Goal: Find specific page/section: Find specific page/section

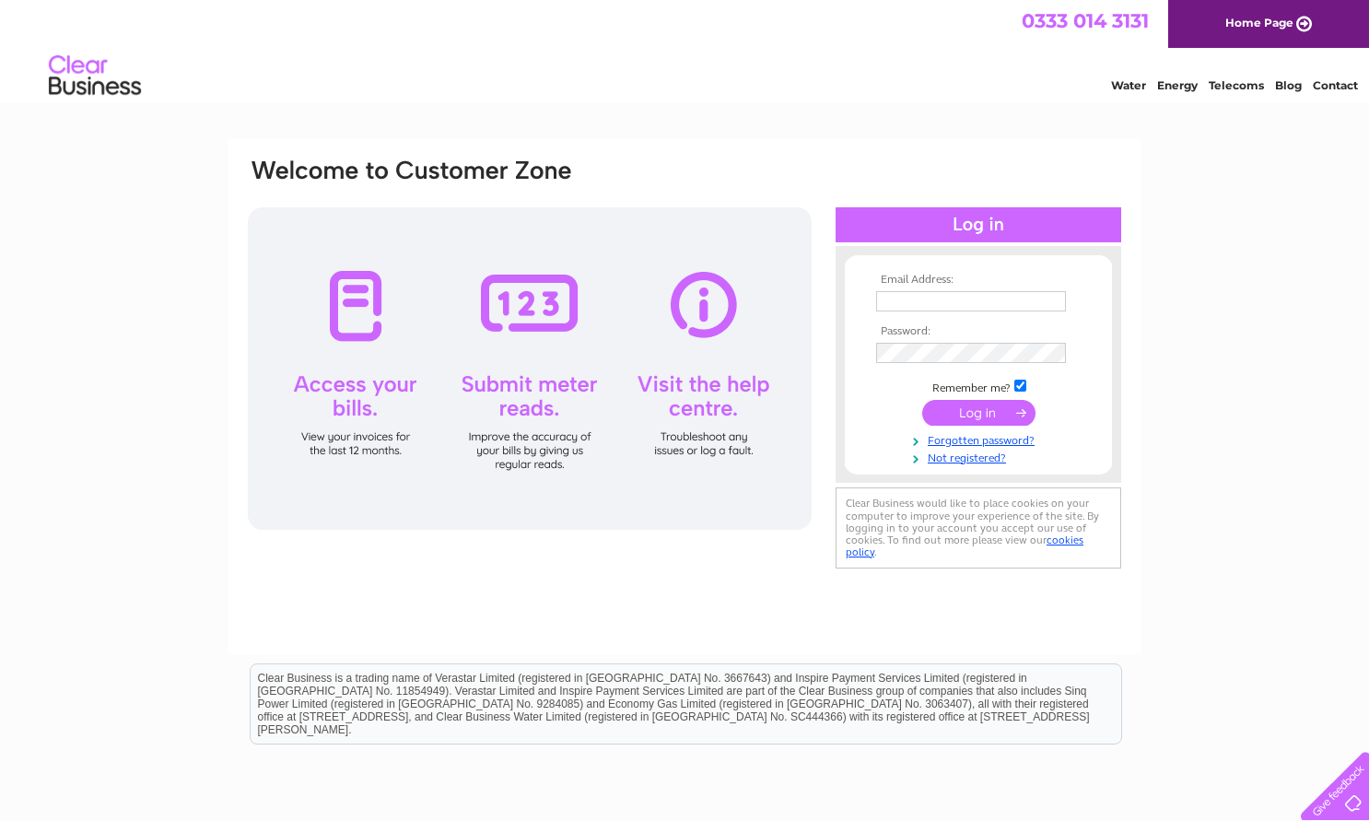
type input "jess@inklingillustration.com"
click at [965, 407] on input "submit" at bounding box center [978, 413] width 113 height 26
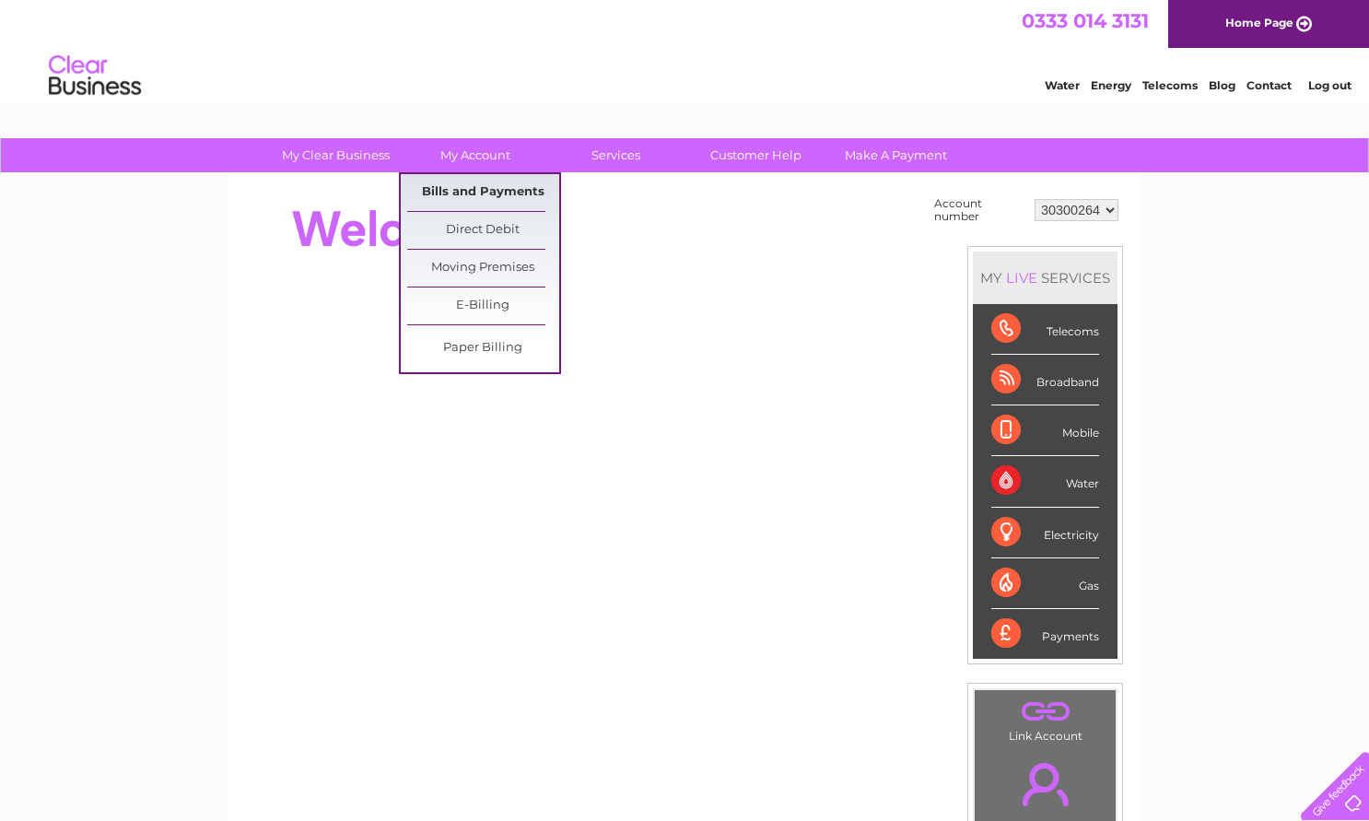
click at [478, 188] on link "Bills and Payments" at bounding box center [483, 192] width 152 height 37
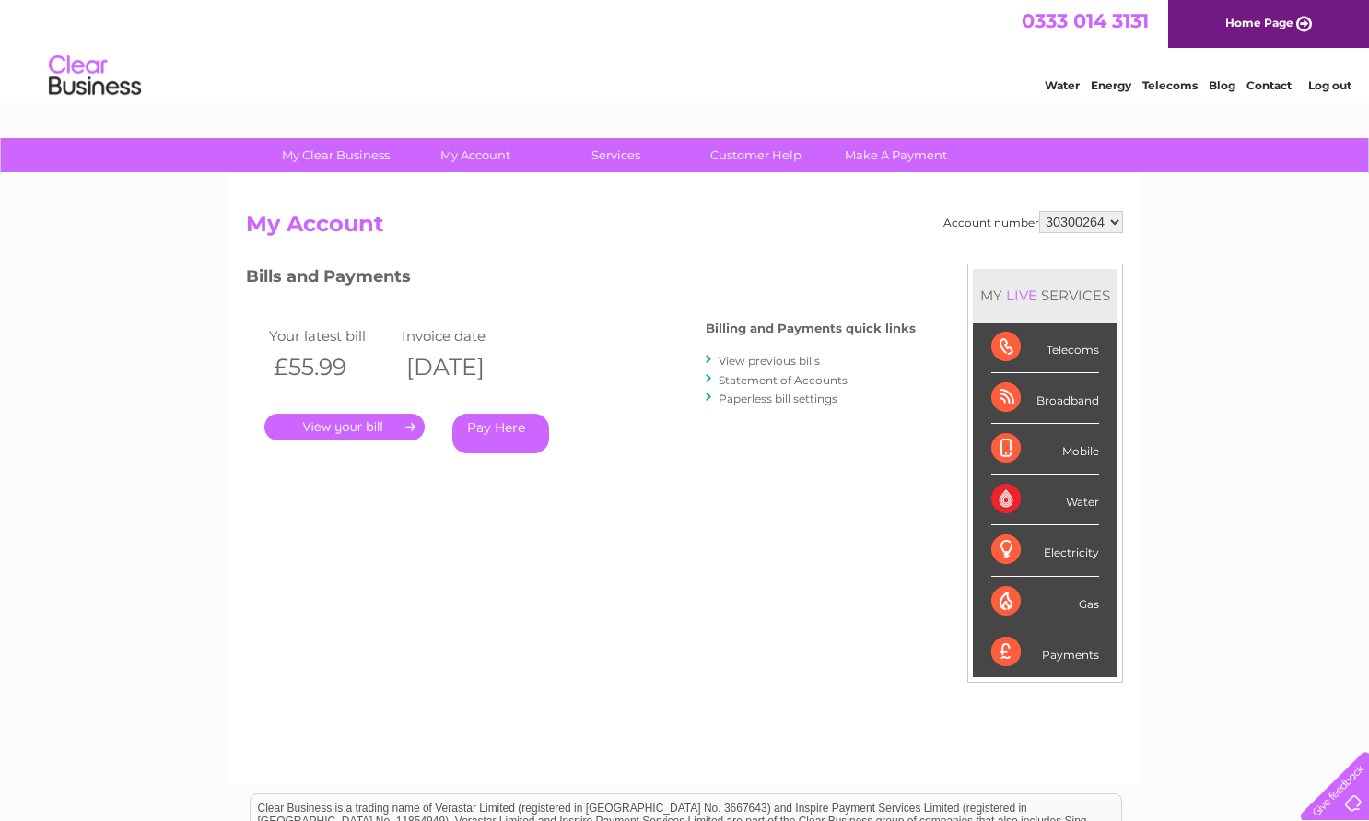
click at [370, 431] on link "." at bounding box center [344, 427] width 160 height 27
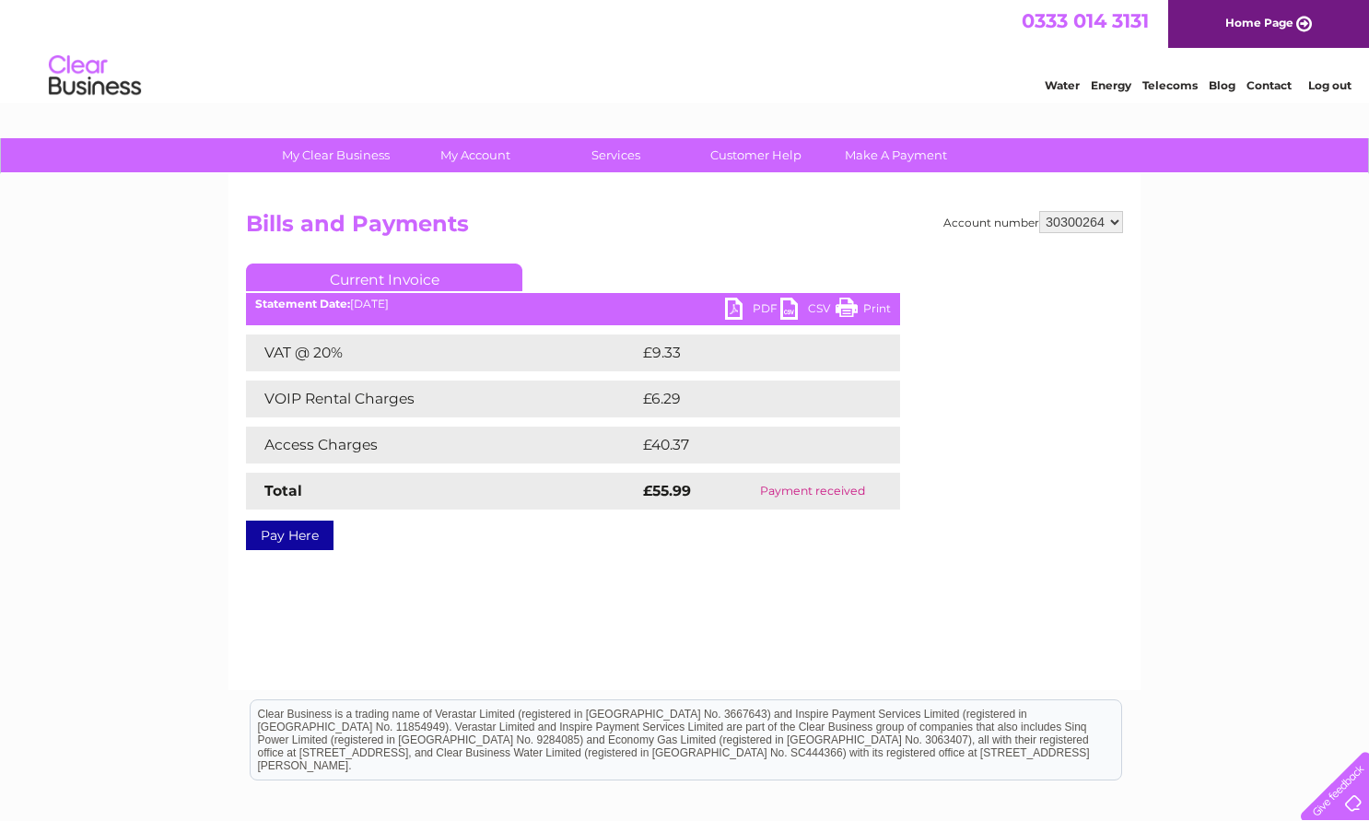
click at [757, 310] on link "PDF" at bounding box center [752, 311] width 55 height 27
